Goal: Submit feedback/report problem: Submit feedback/report problem

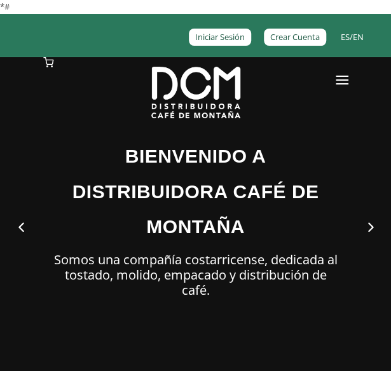
click at [336, 100] on link at bounding box center [342, 82] width 13 height 51
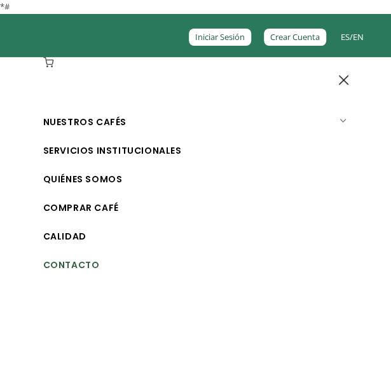
click at [78, 280] on link "Contacto" at bounding box center [200, 265] width 314 height 29
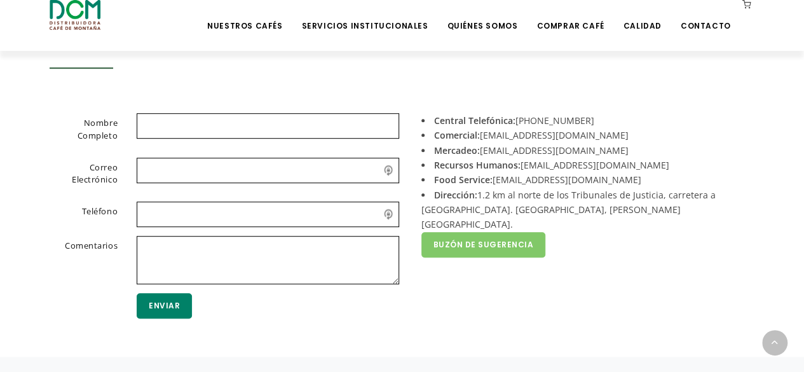
scroll to position [319, 0]
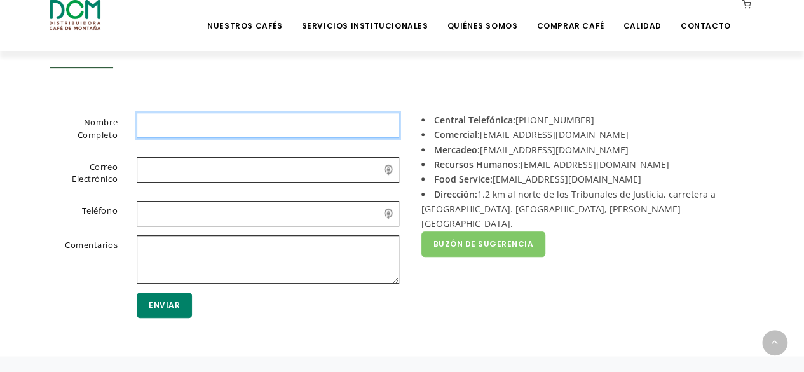
click at [280, 138] on input "text" at bounding box center [268, 125] width 263 height 25
type input "Naomi Leilani Carrasco García"
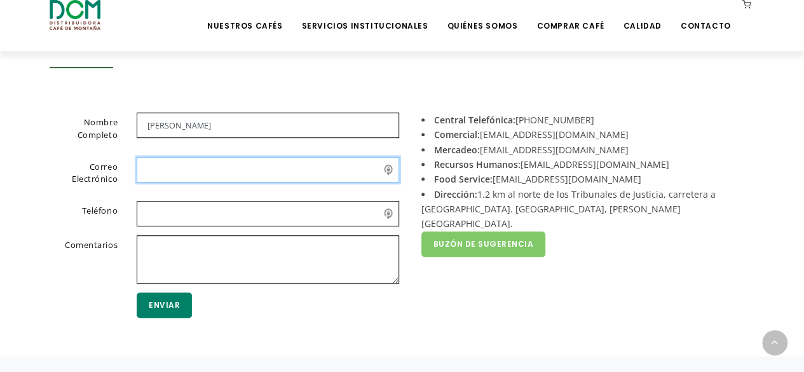
click at [238, 182] on input "email" at bounding box center [268, 169] width 263 height 25
type input "al21124308@chapingo.mx"
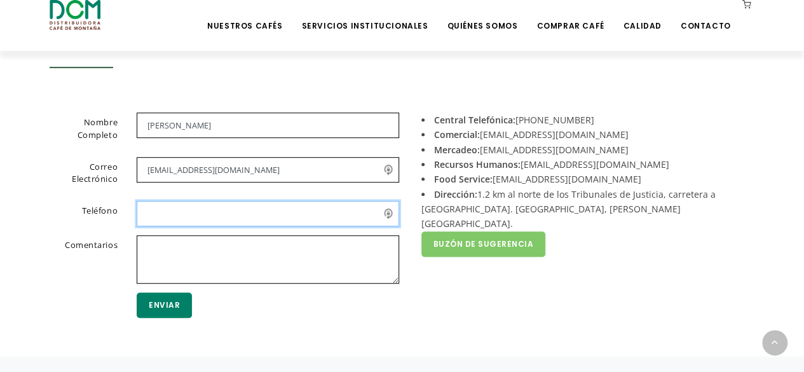
click at [177, 226] on input "text" at bounding box center [268, 213] width 263 height 25
type input "-"
type input "+52 5578145766"
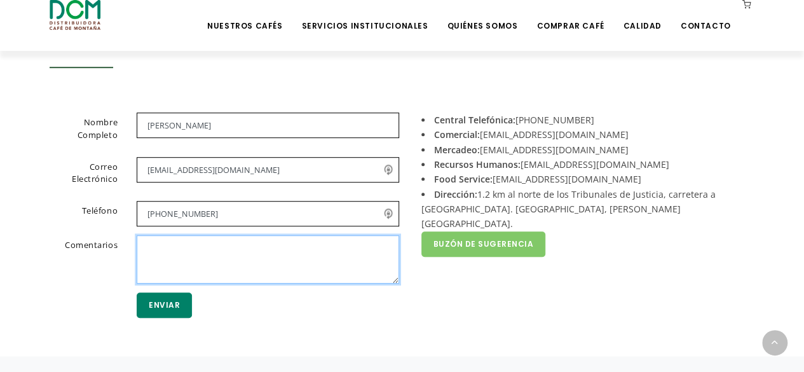
click at [182, 282] on textarea at bounding box center [268, 259] width 263 height 48
paste textarea "Reciba un cordial saludo. Por este medio, quienes suscribimos, estudiantes del …"
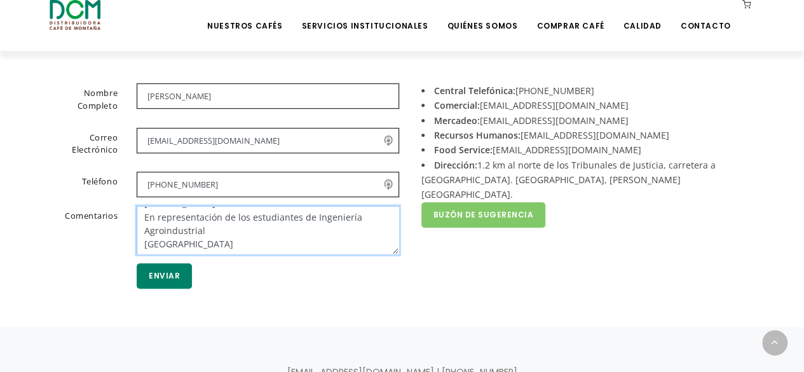
scroll to position [369, 0]
drag, startPoint x: 288, startPoint y: 247, endPoint x: 132, endPoint y: 244, distance: 155.8
click at [132, 244] on div "Reciba un cordial saludo. Por este medio, quienes suscribimos, estudiantes del …" at bounding box center [268, 230] width 282 height 48
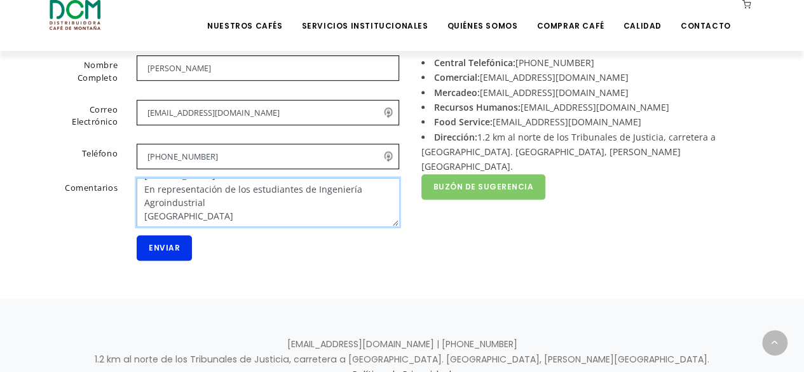
type textarea "Reciba un cordial saludo. Por este medio, quienes suscribimos, estudiantes del …"
click at [172, 261] on button "Enviar" at bounding box center [164, 247] width 55 height 25
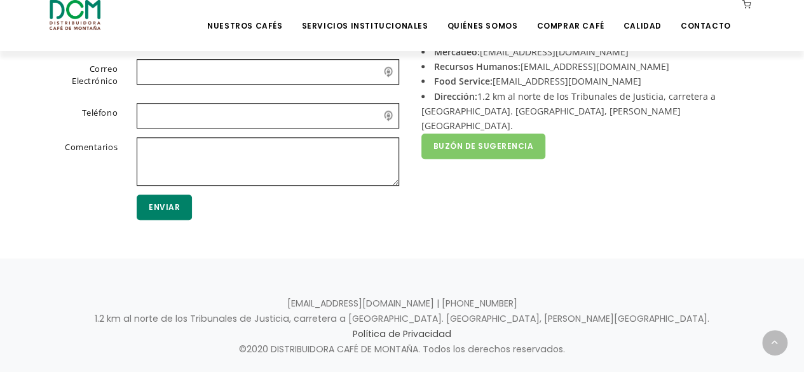
scroll to position [235, 0]
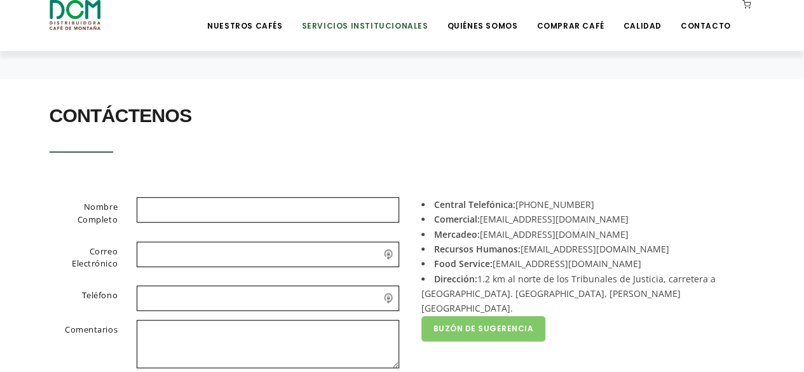
click at [423, 27] on link "Servicios Institucionales" at bounding box center [365, 16] width 142 height 30
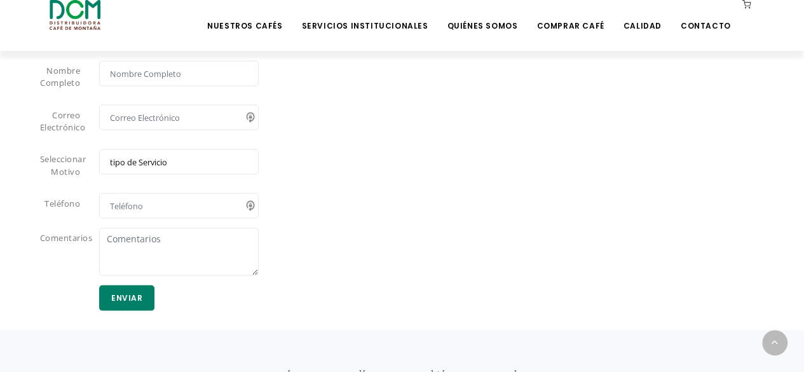
scroll to position [1167, 0]
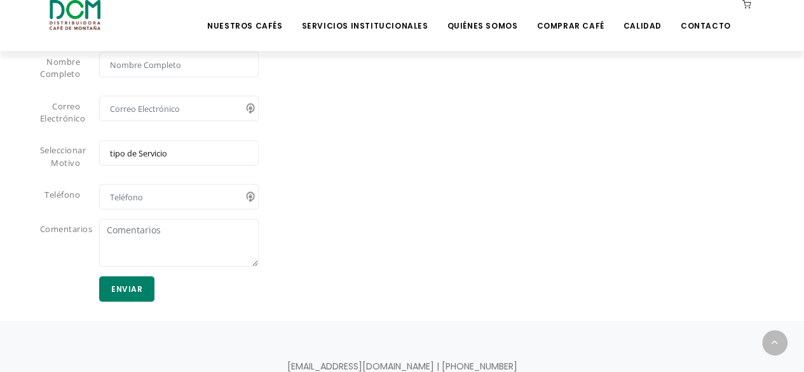
click at [202, 165] on select "tipo de Servicio Café Equipo Servicio Técnico Suministros" at bounding box center [179, 152] width 160 height 25
click at [381, 257] on div "Nombre Completo Correo Electrónico Seleccionar Motivo tipo de Servicio Café Equ…" at bounding box center [402, 182] width 725 height 263
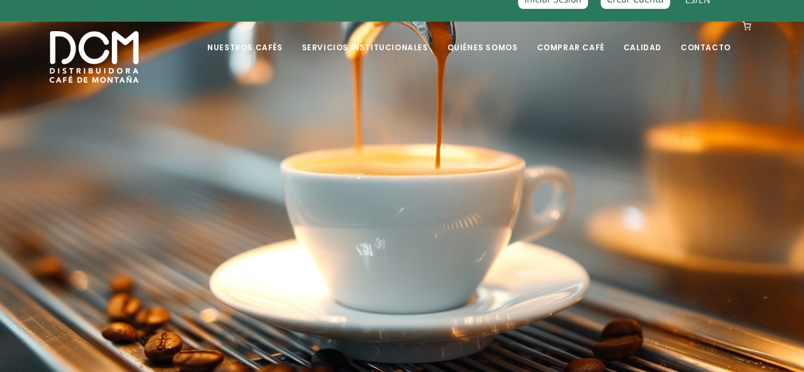
scroll to position [0, 0]
